Goal: Task Accomplishment & Management: Manage account settings

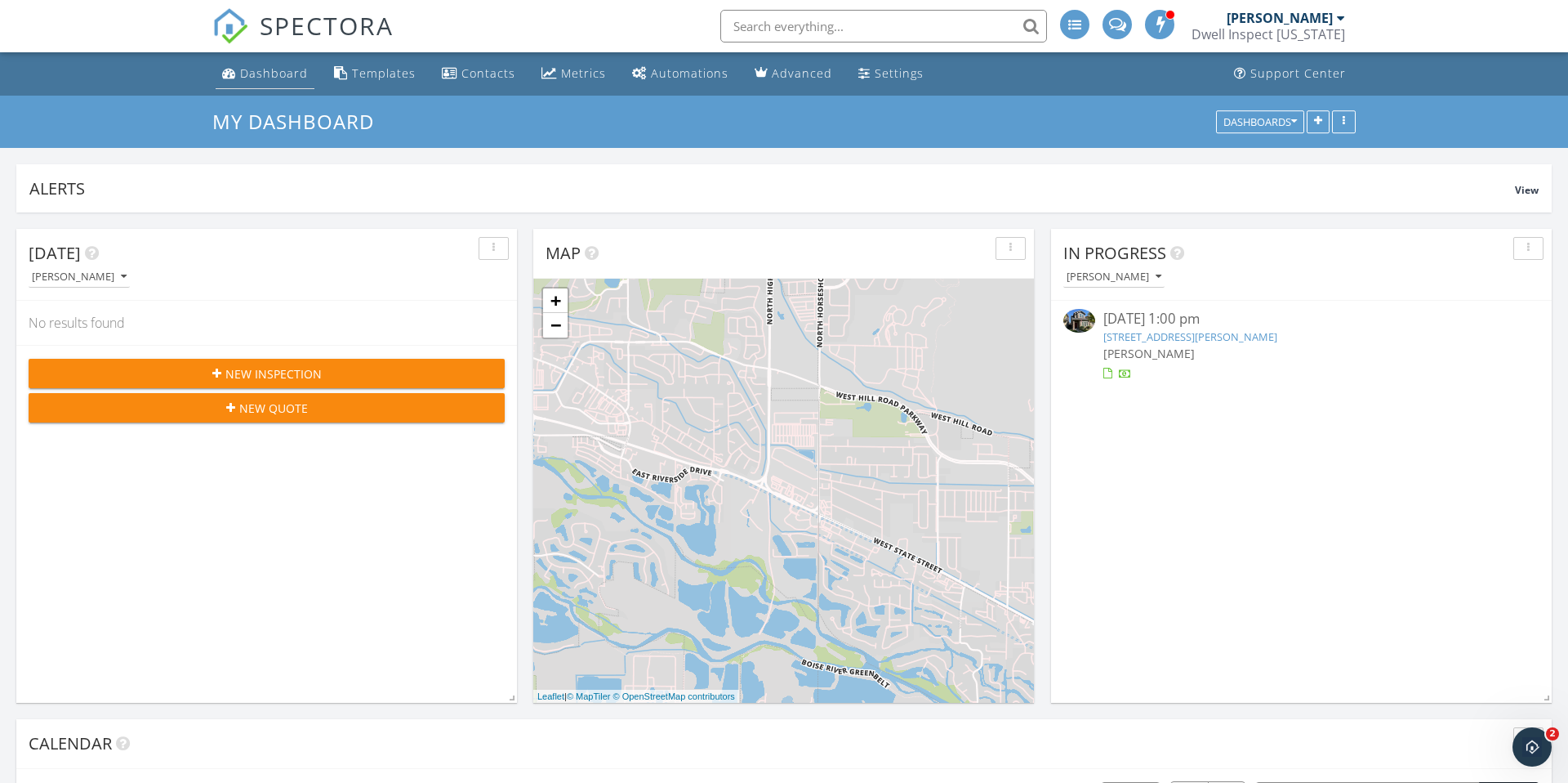
click at [277, 74] on div "Dashboard" at bounding box center [274, 72] width 68 height 15
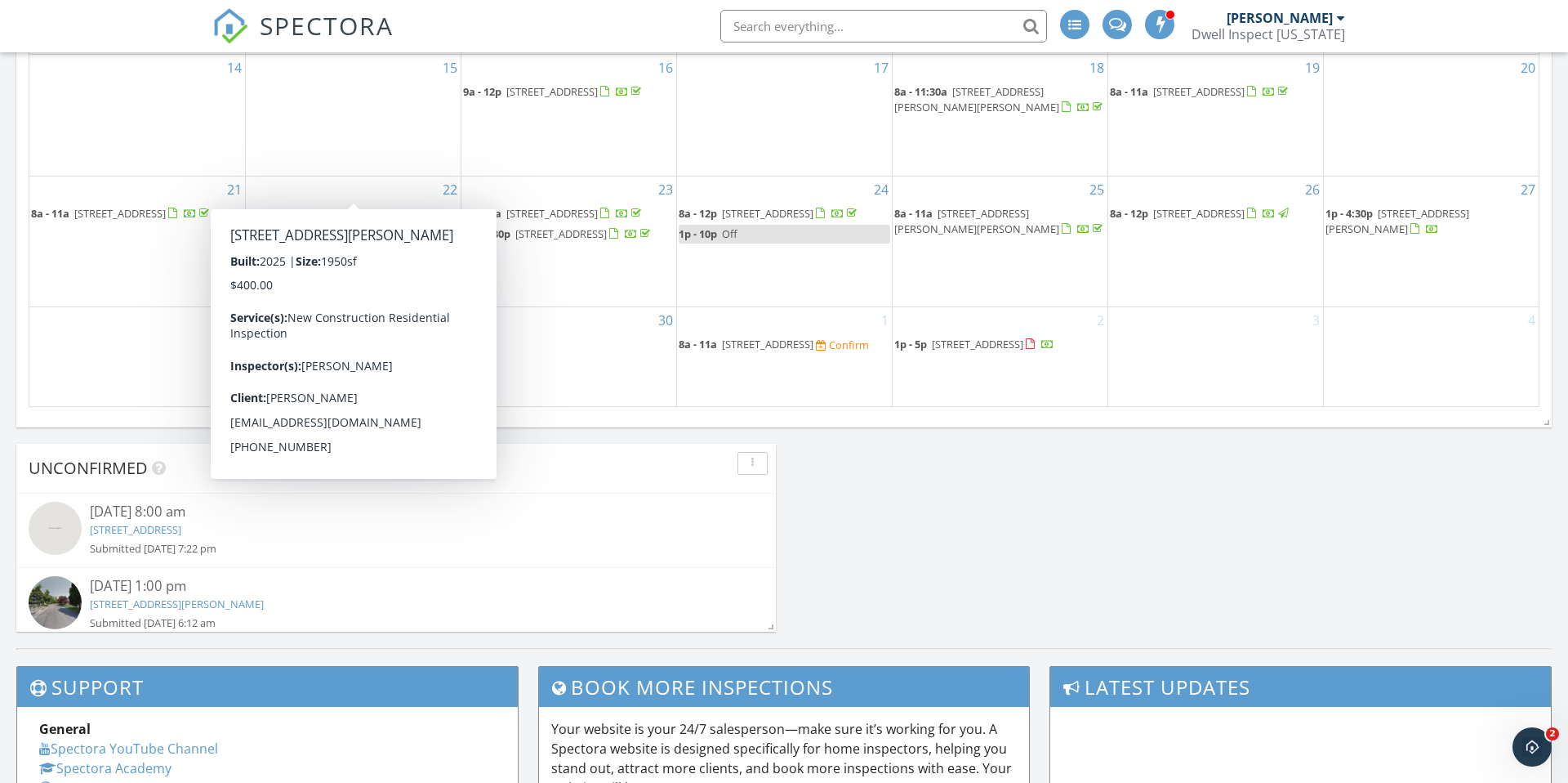
scroll to position [1096, 0]
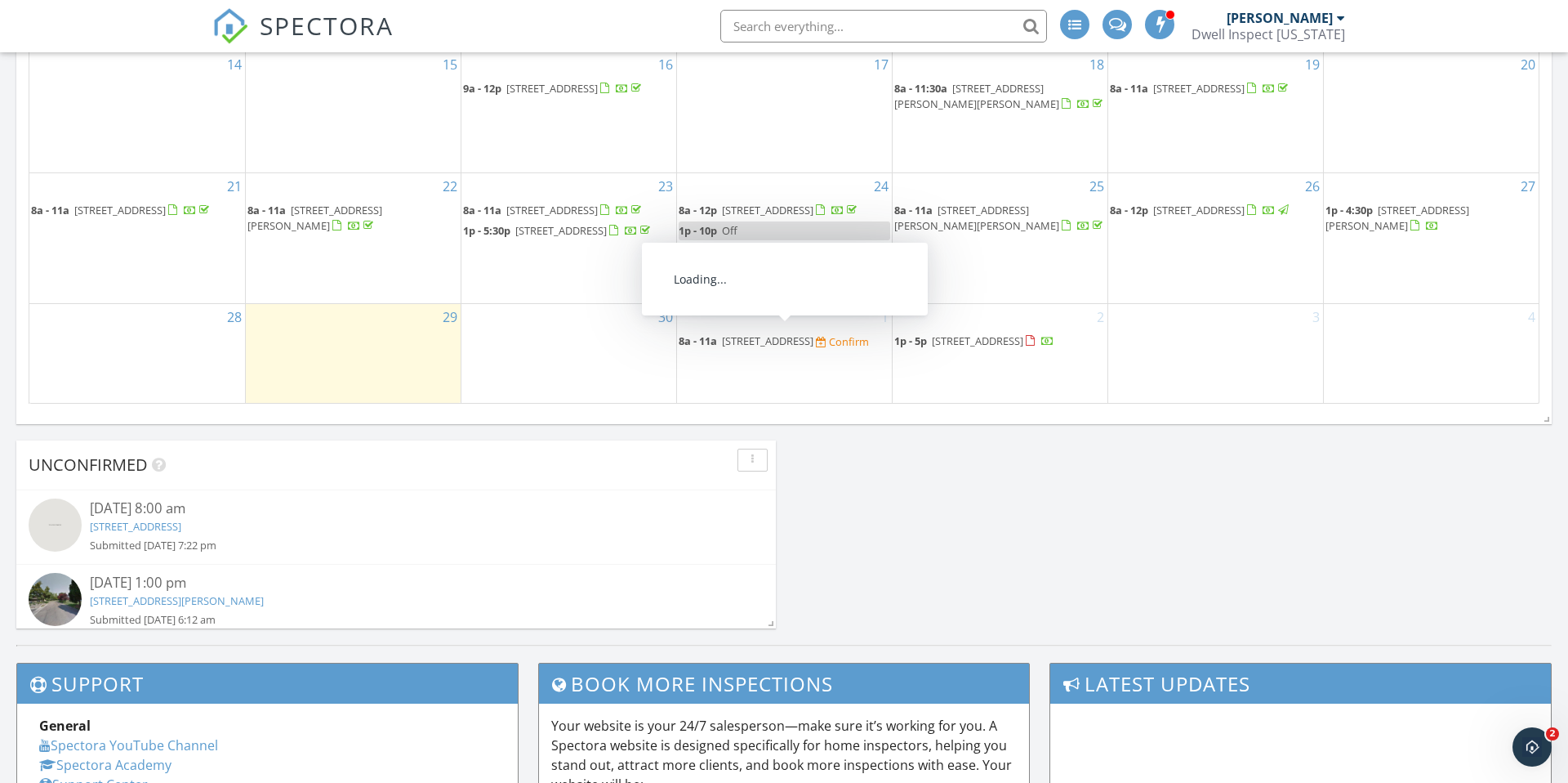
click at [787, 335] on span "2368 N Carly Ave, Star 83669" at bounding box center [767, 341] width 91 height 14
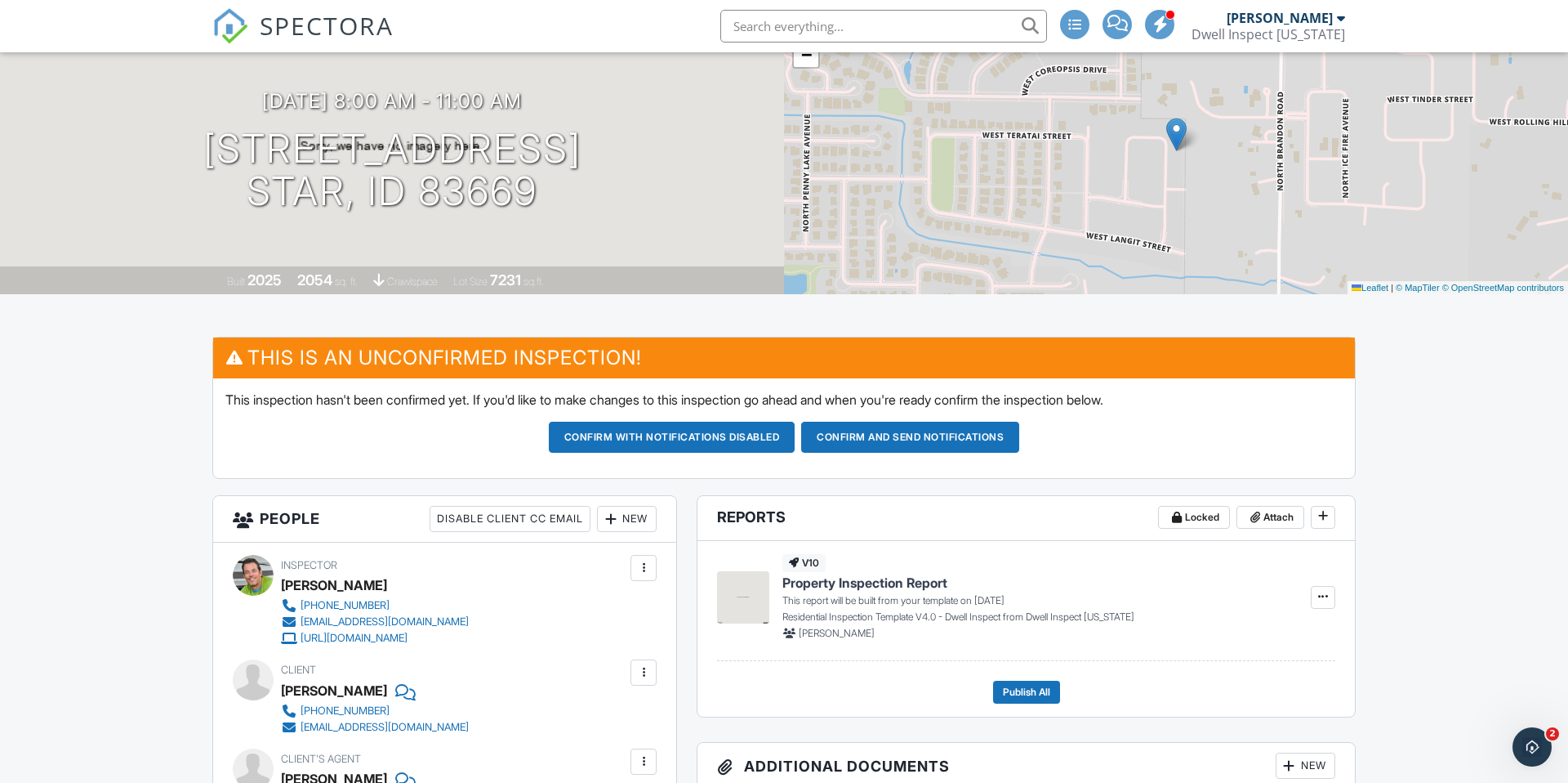
scroll to position [137, 0]
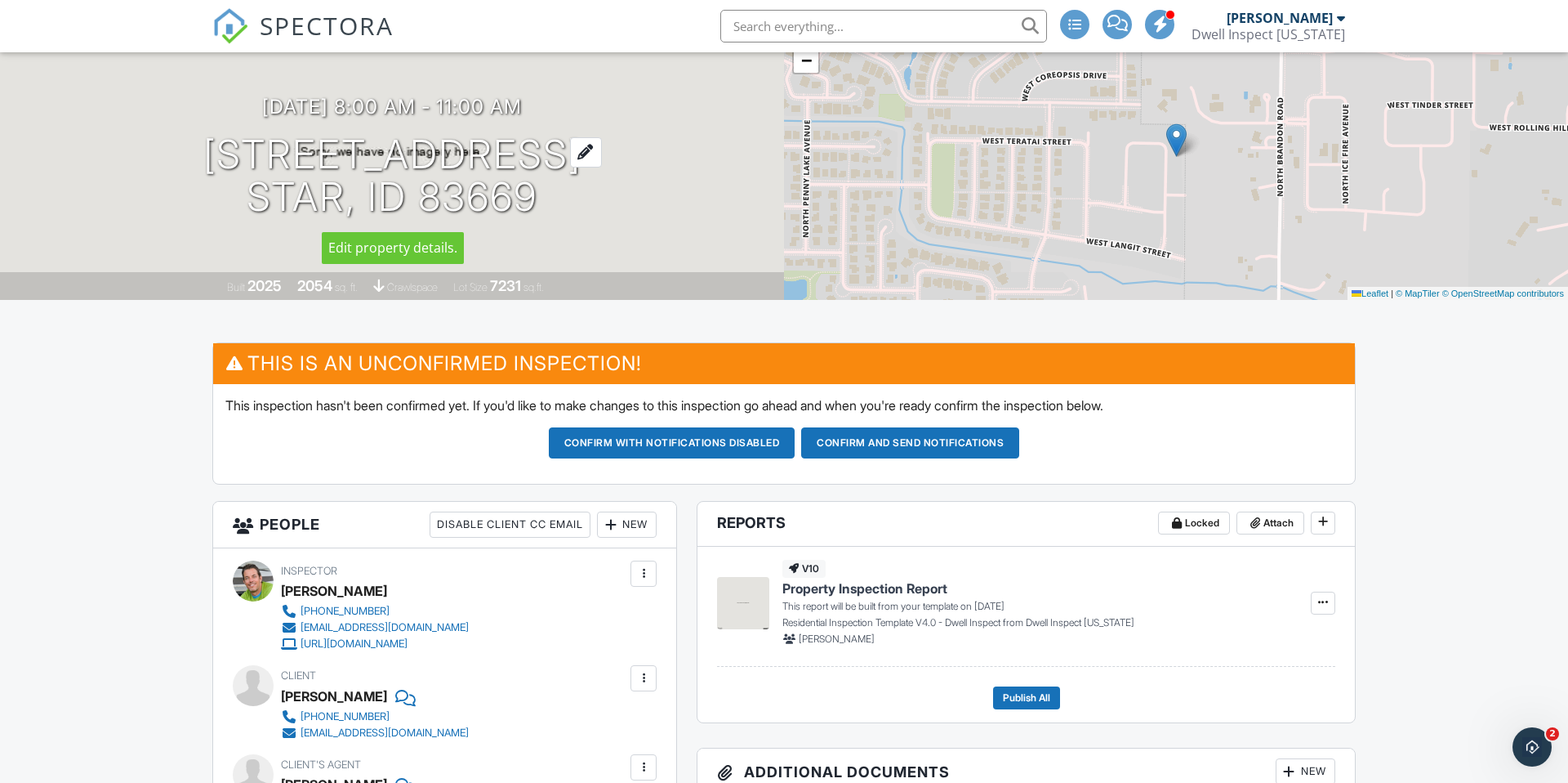
drag, startPoint x: 217, startPoint y: 158, endPoint x: 541, endPoint y: 196, distance: 326.2
click at [541, 196] on h1 "2368 N Carly Ave Star, ID 83669" at bounding box center [392, 176] width 378 height 87
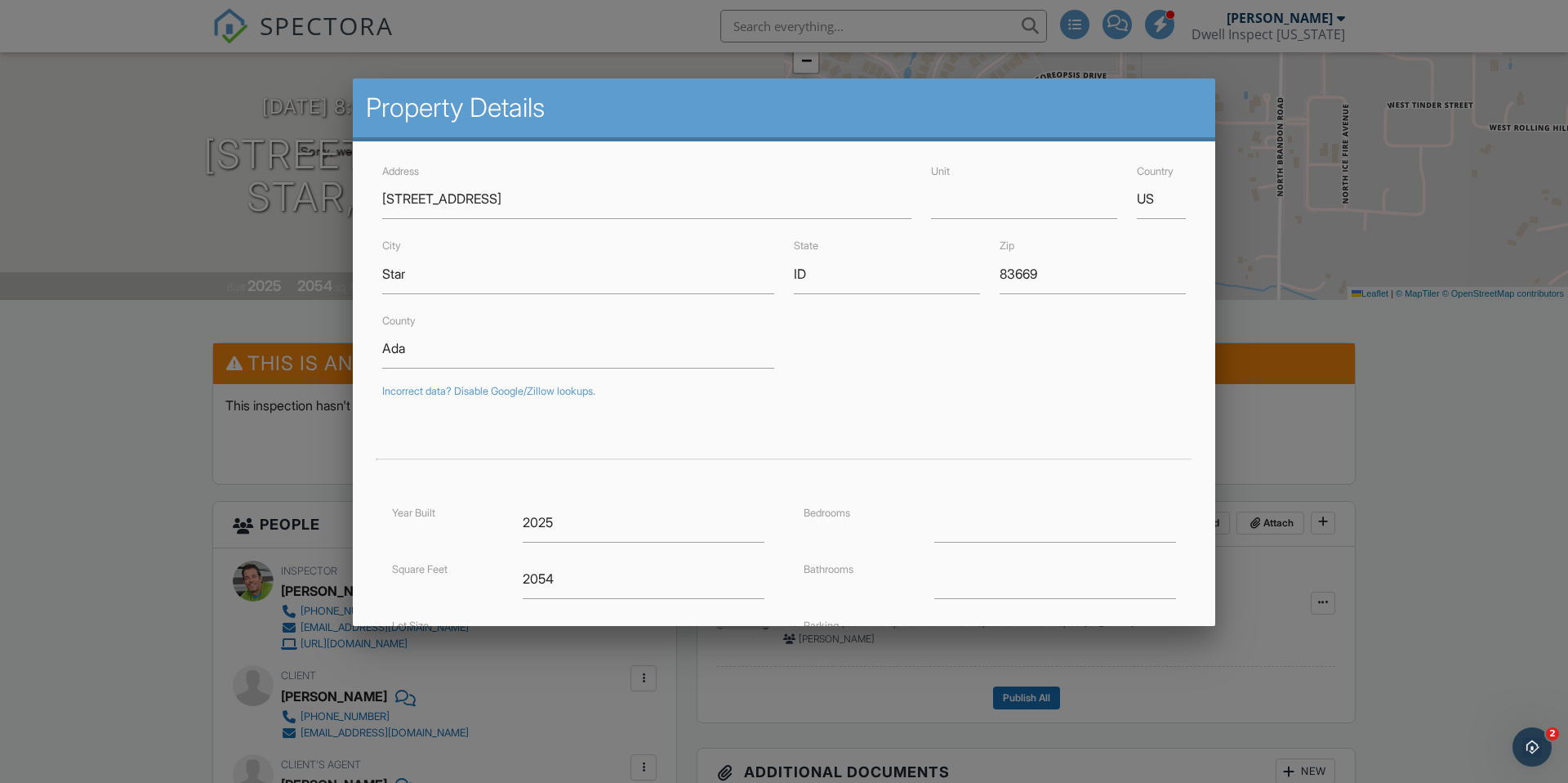
click at [54, 374] on div at bounding box center [784, 408] width 1568 height 979
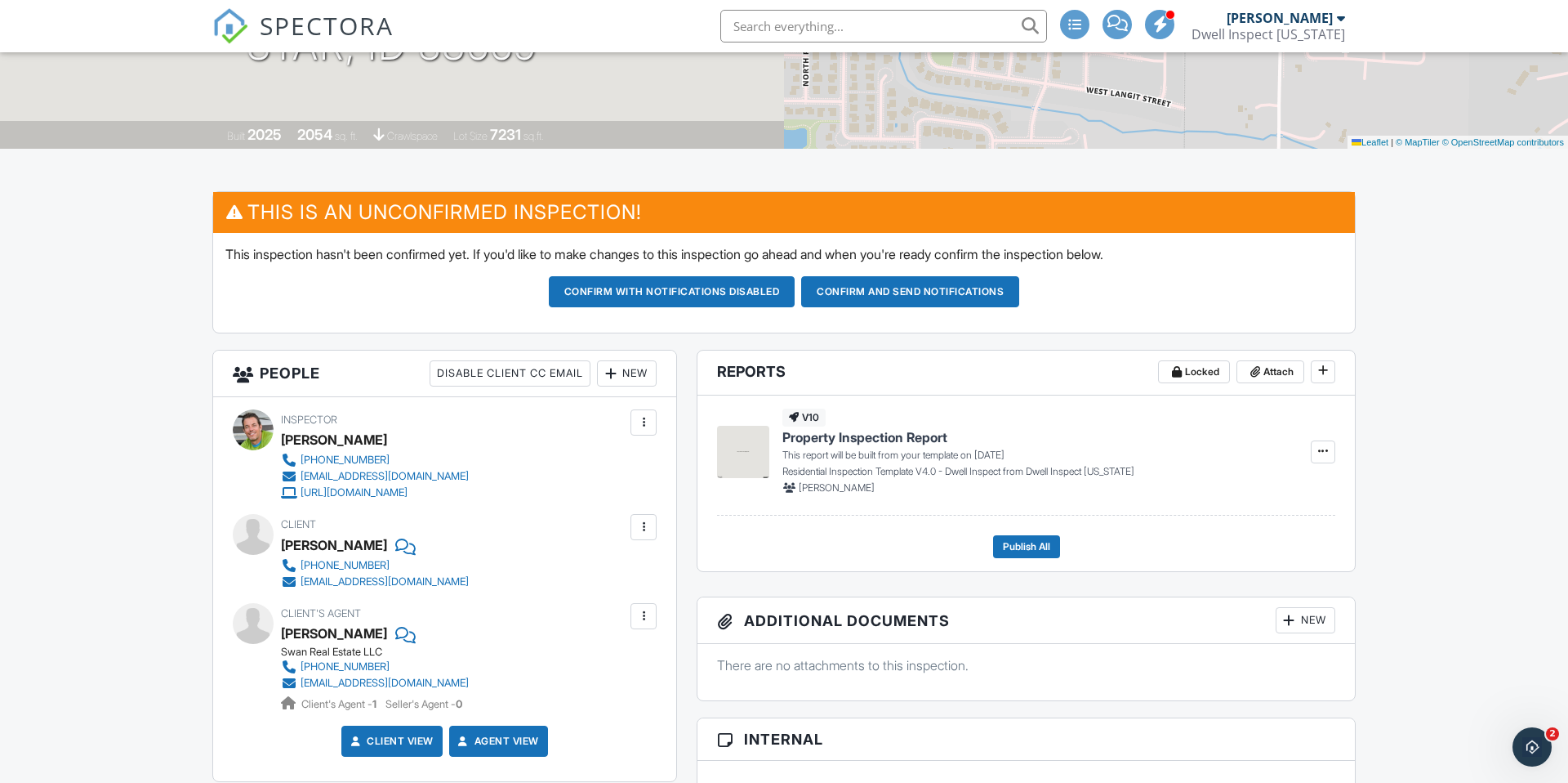
scroll to position [298, 0]
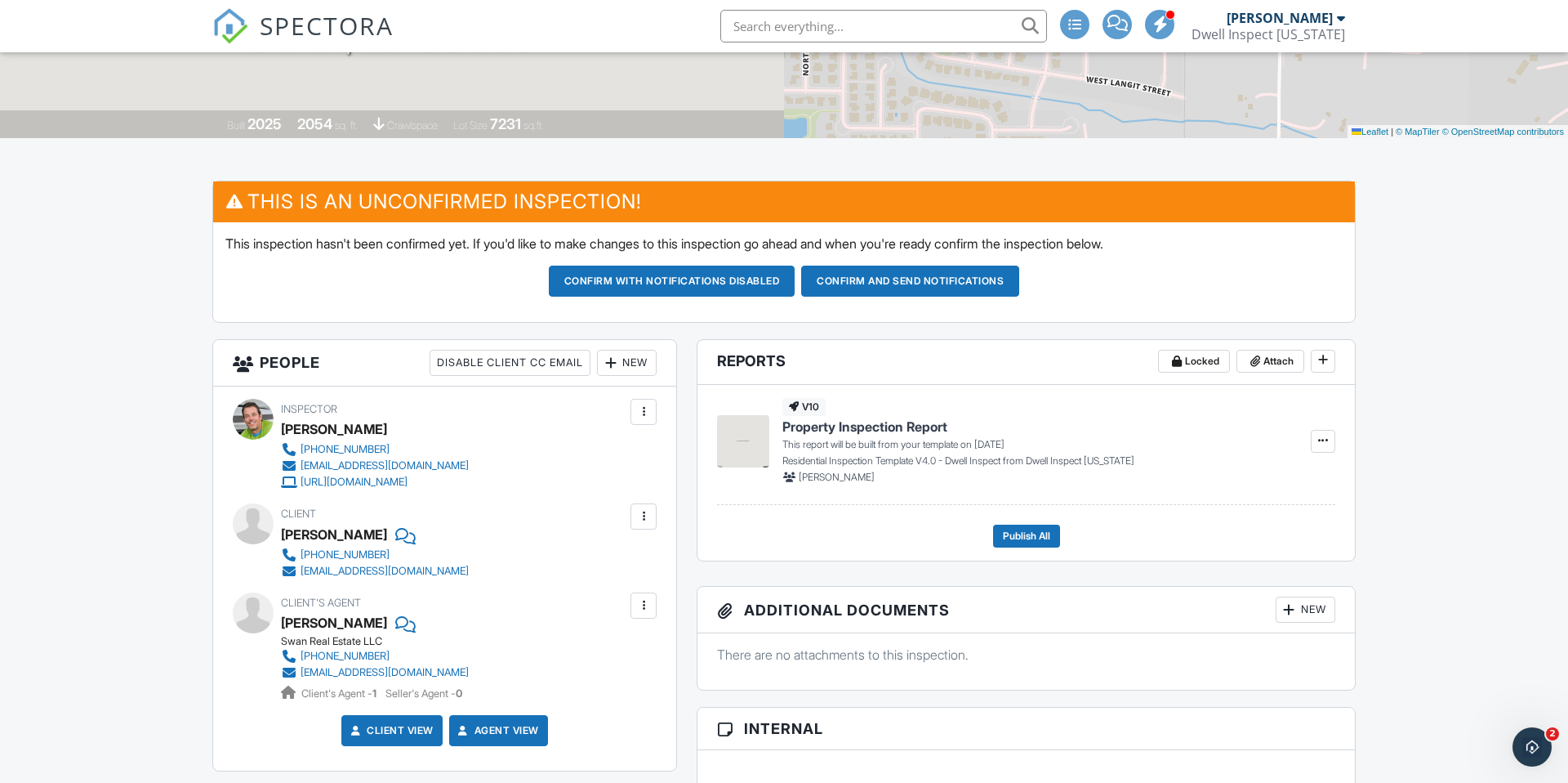
click at [612, 361] on div at bounding box center [611, 363] width 16 height 16
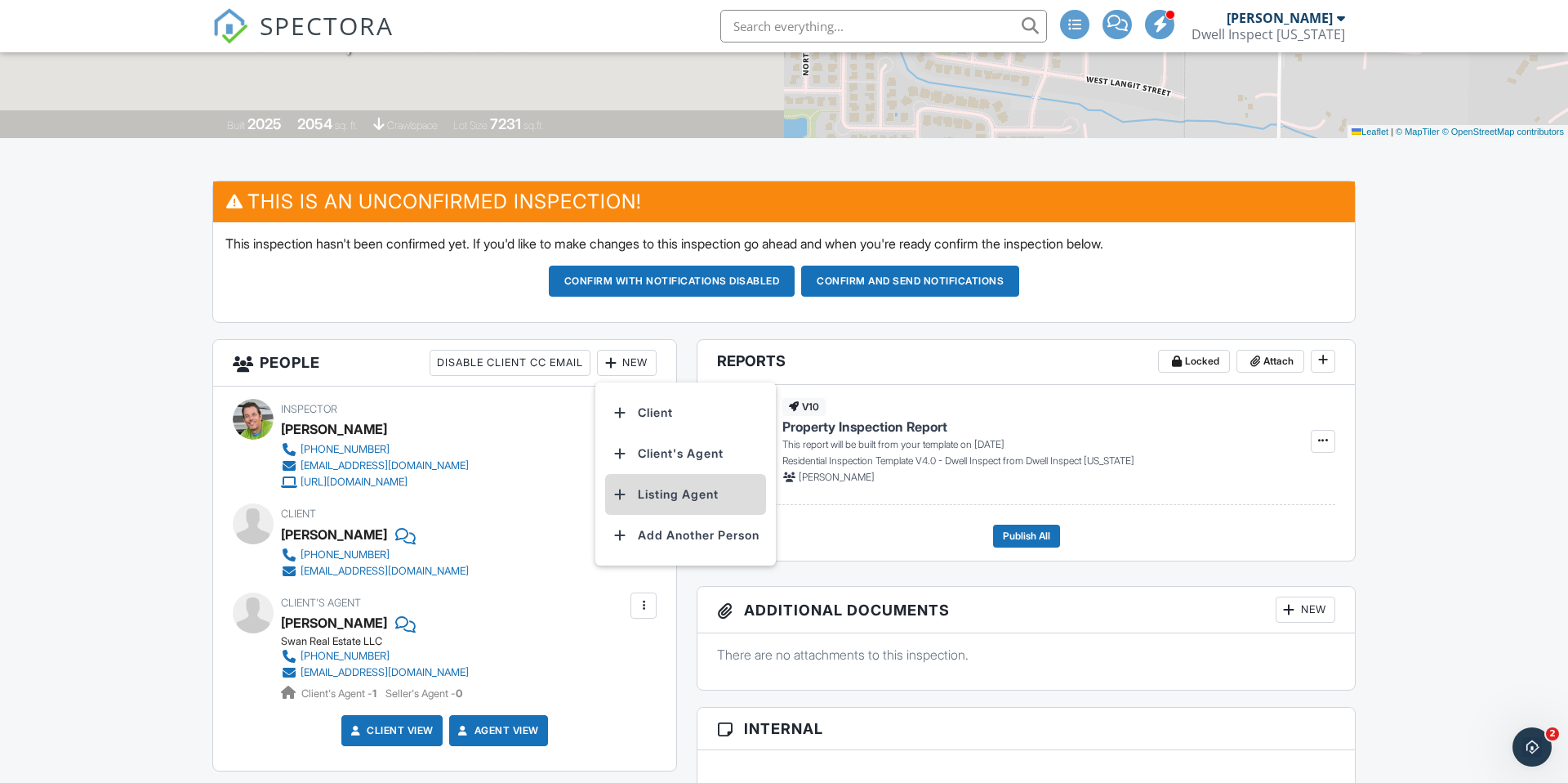
click at [653, 487] on li "Listing Agent" at bounding box center [686, 494] width 161 height 41
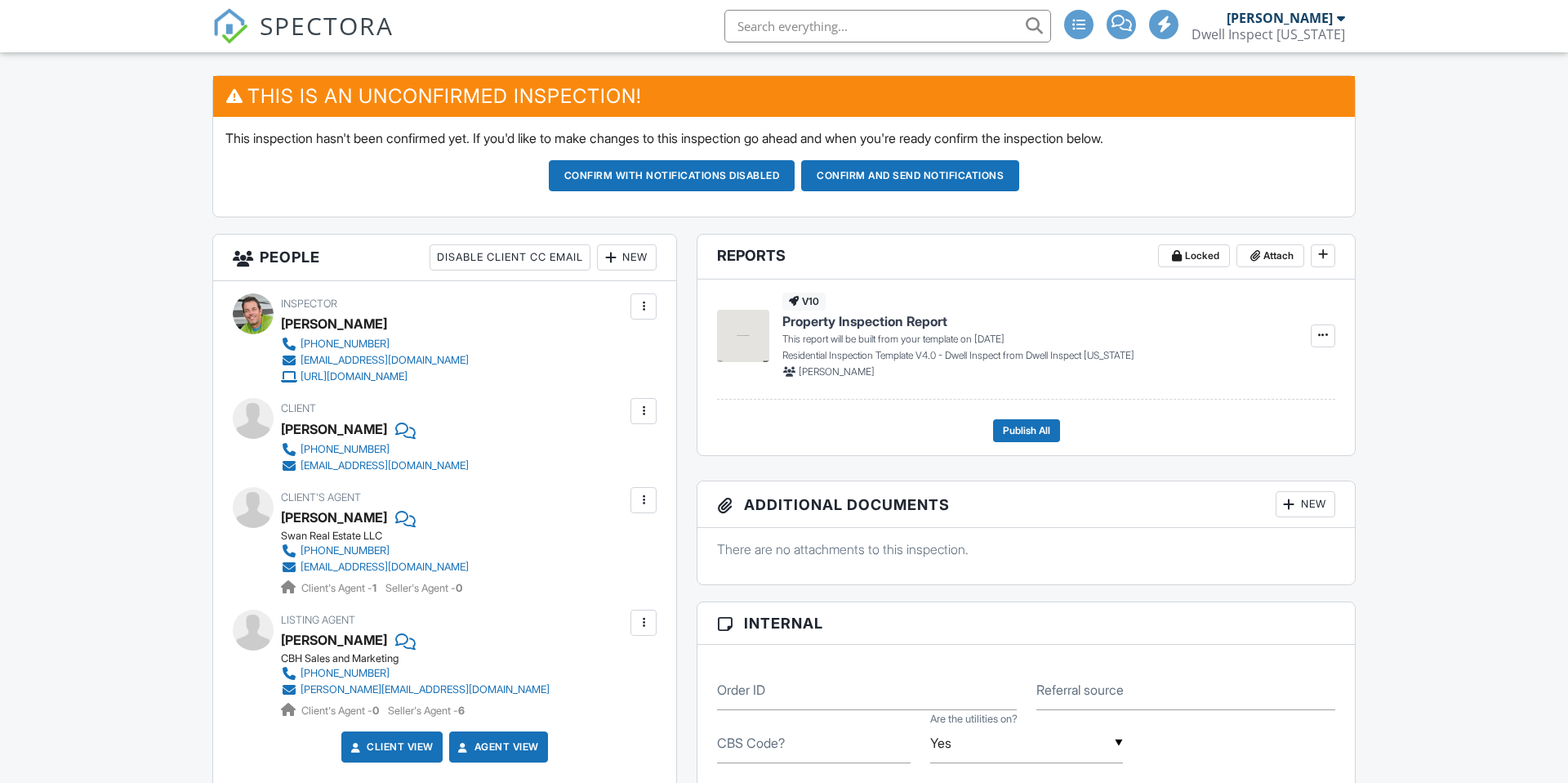
scroll to position [267, 0]
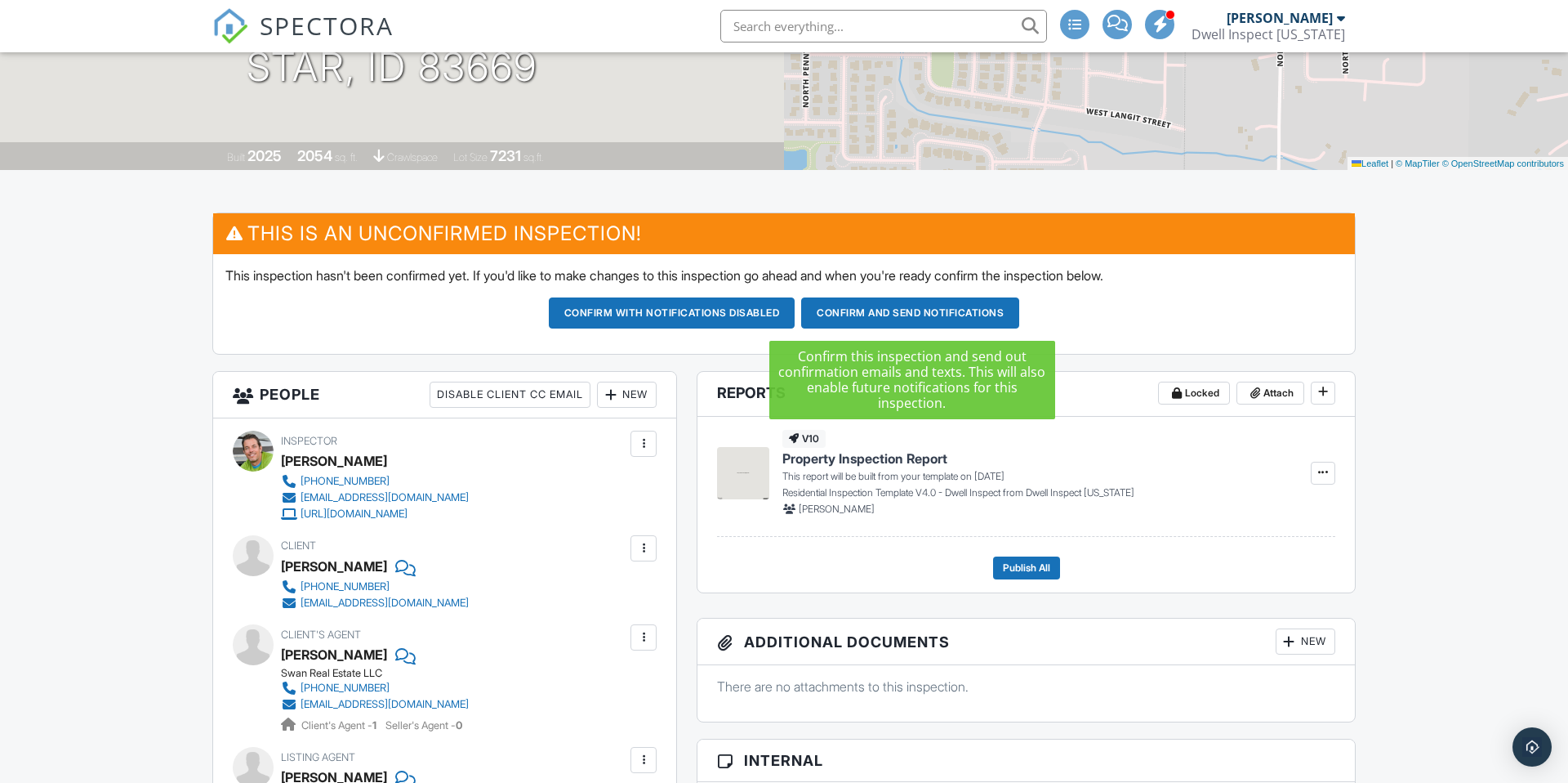
click at [885, 314] on button "Confirm and send notifications" at bounding box center [910, 313] width 218 height 31
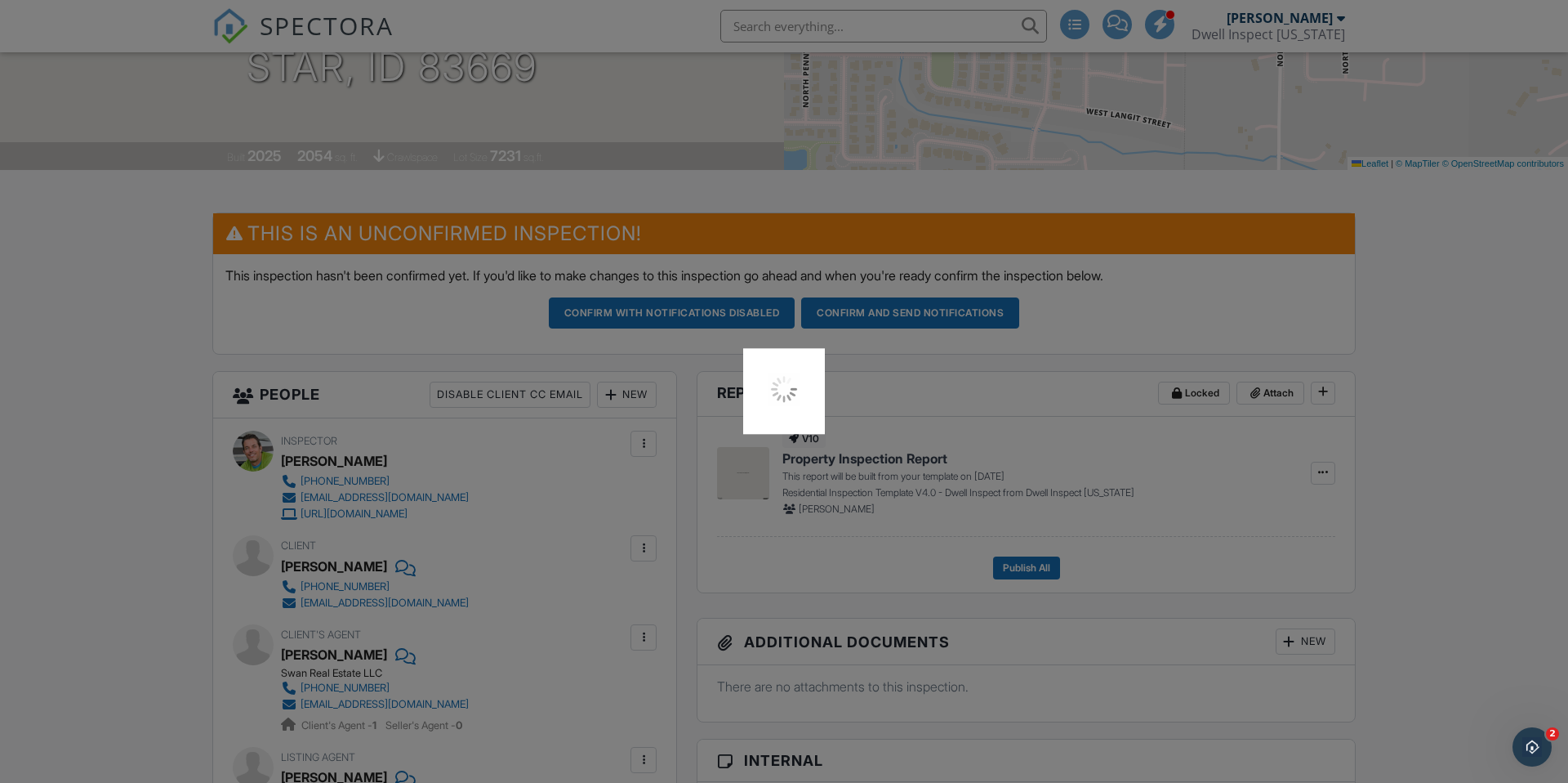
scroll to position [0, 0]
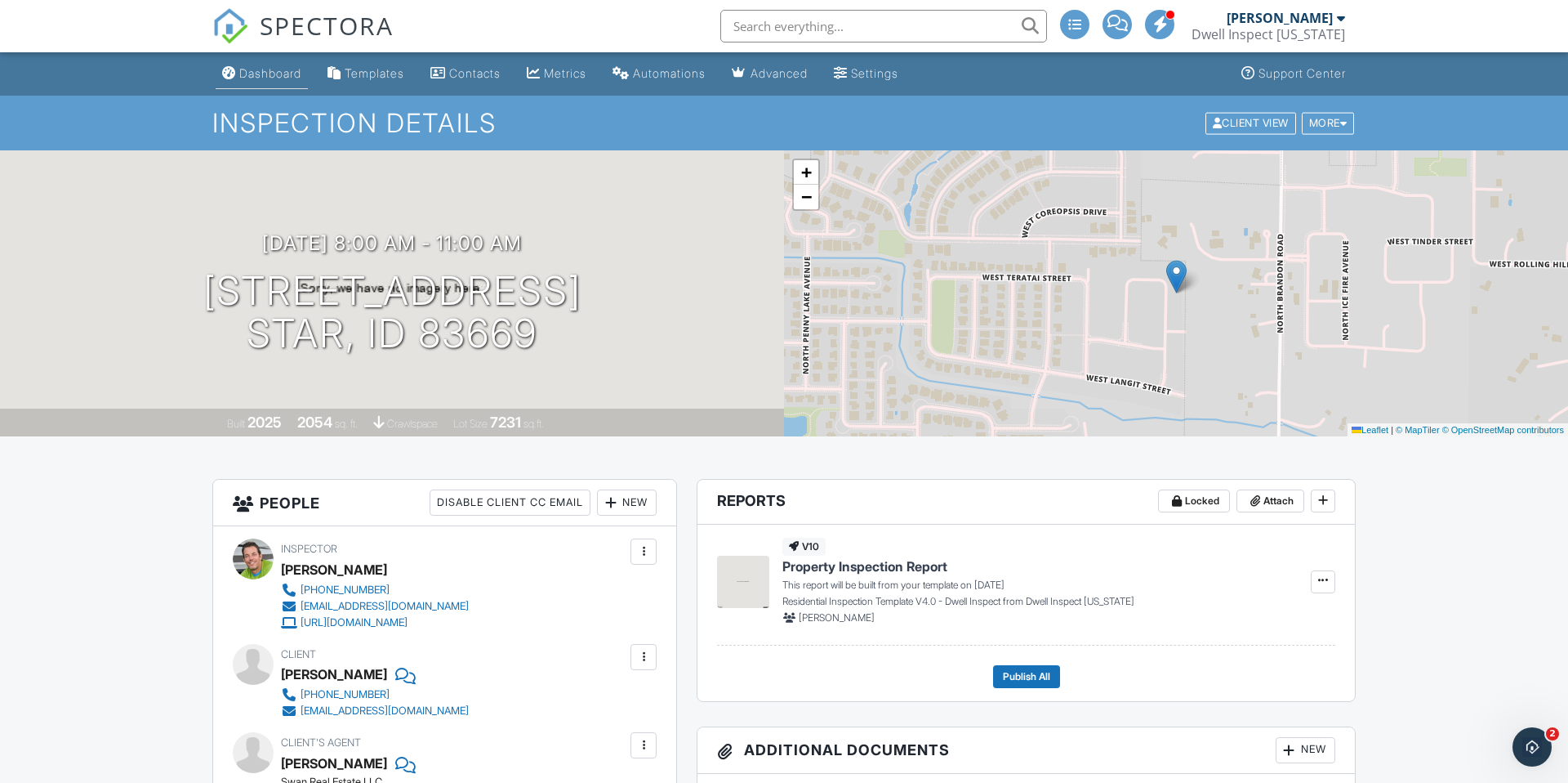
click at [273, 77] on div "Dashboard" at bounding box center [270, 72] width 62 height 14
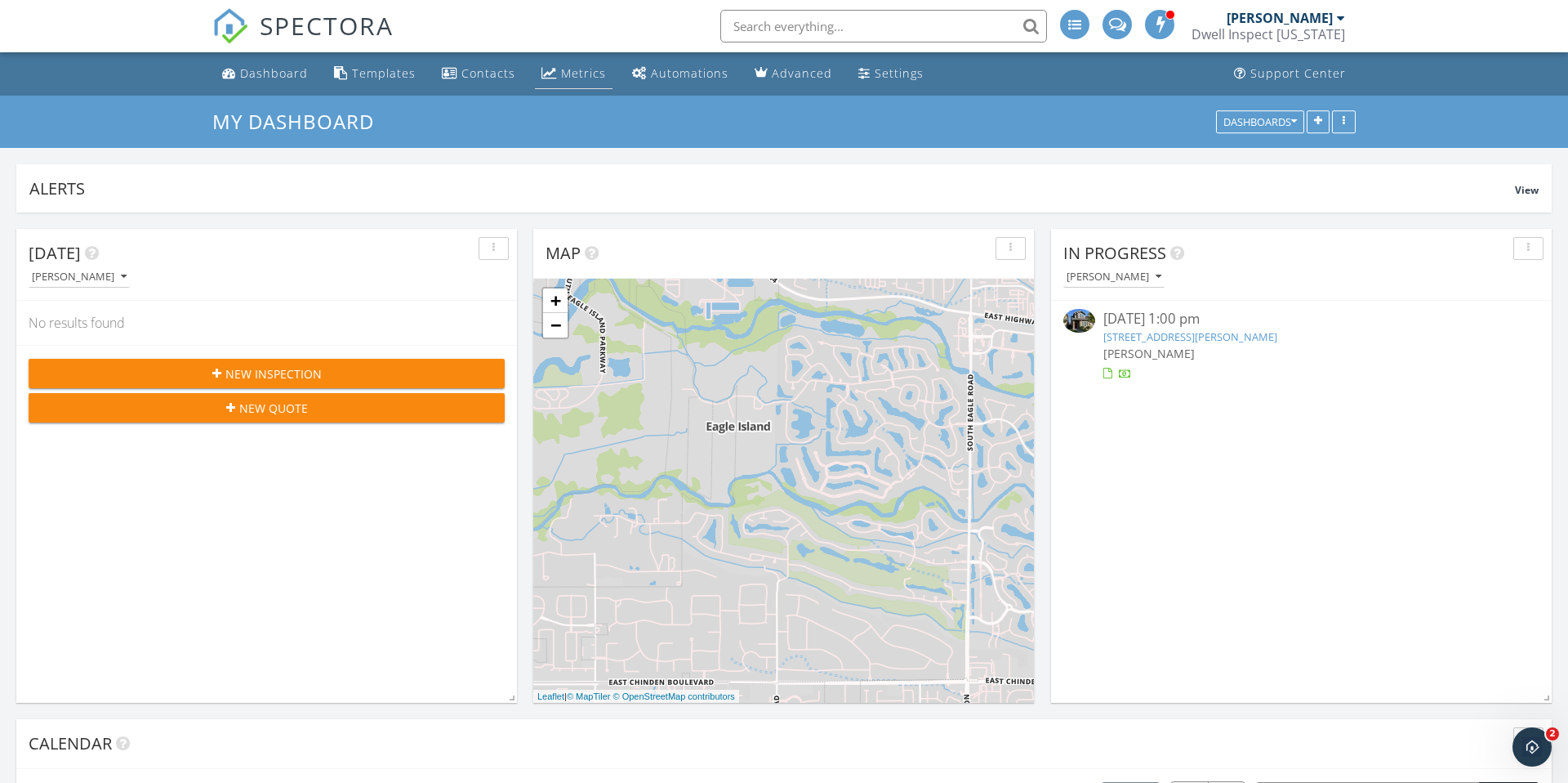
click at [587, 82] on link "Metrics" at bounding box center [574, 73] width 78 height 30
